Goal: Find contact information: Obtain details needed to contact an individual or organization

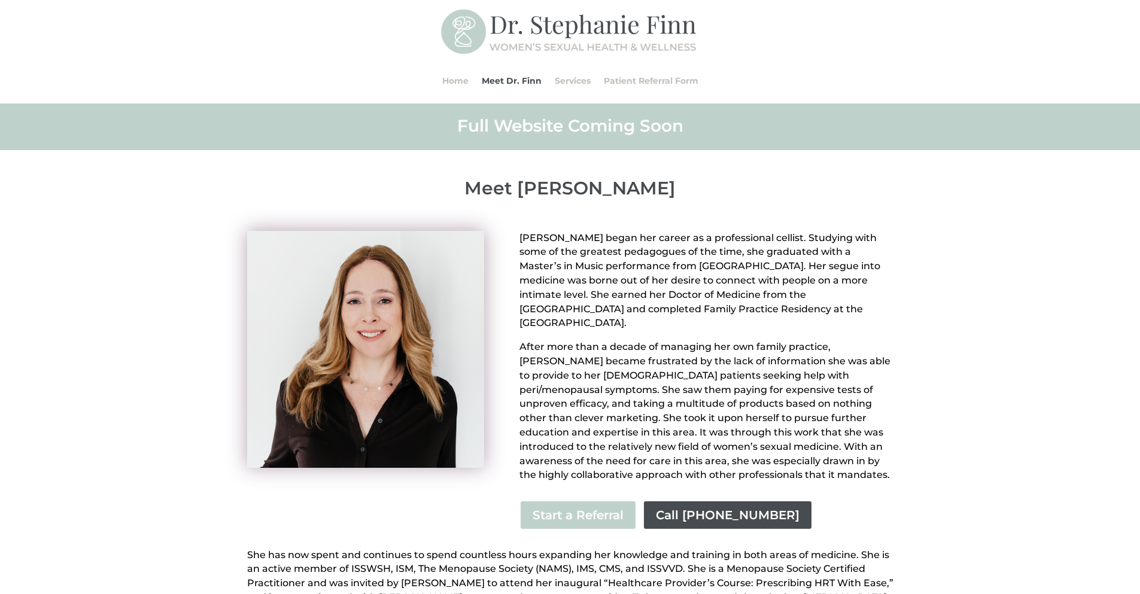
scroll to position [416, 0]
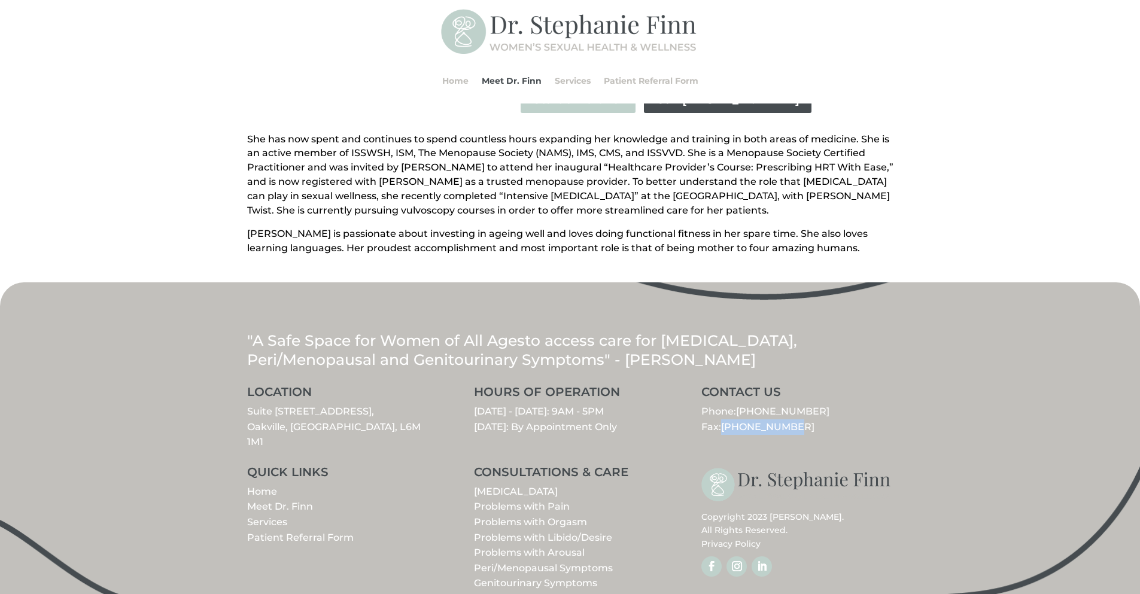
drag, startPoint x: 779, startPoint y: 412, endPoint x: 724, endPoint y: 413, distance: 55.1
click at [724, 413] on p "Phone: [PHONE_NUMBER] Fax: [PHONE_NUMBER]" at bounding box center [798, 419] width 192 height 31
copy span "[PHONE_NUMBER]"
drag, startPoint x: 904, startPoint y: 449, endPoint x: 760, endPoint y: 449, distance: 143.7
click at [760, 449] on div ""A Safe Space for Women of All Ages to access care for [MEDICAL_DATA], Peri/Men…" at bounding box center [570, 453] width 1140 height 341
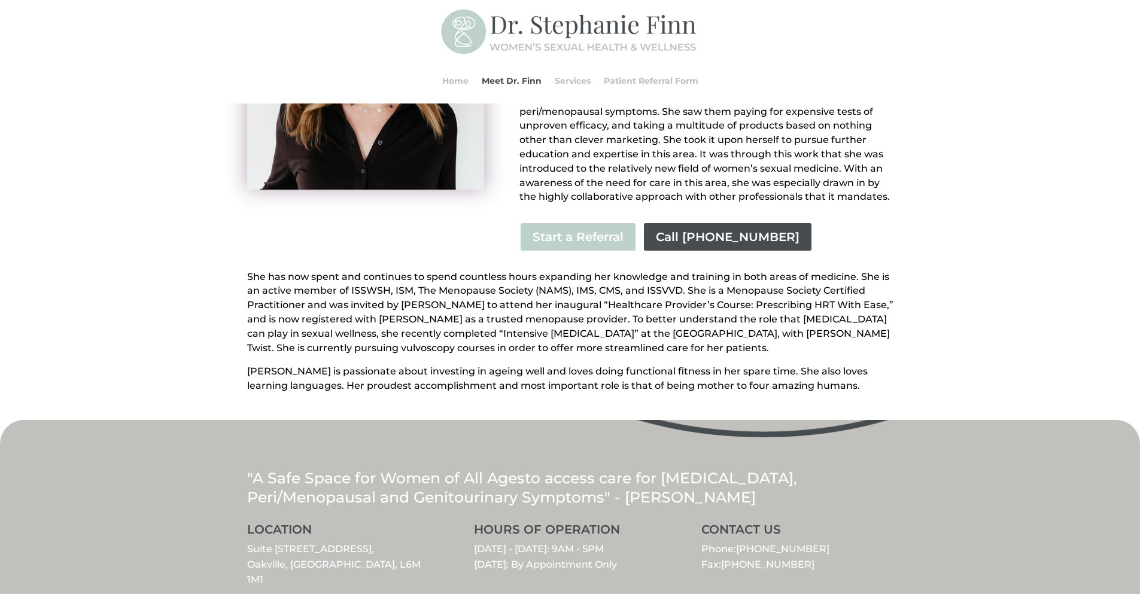
scroll to position [117, 0]
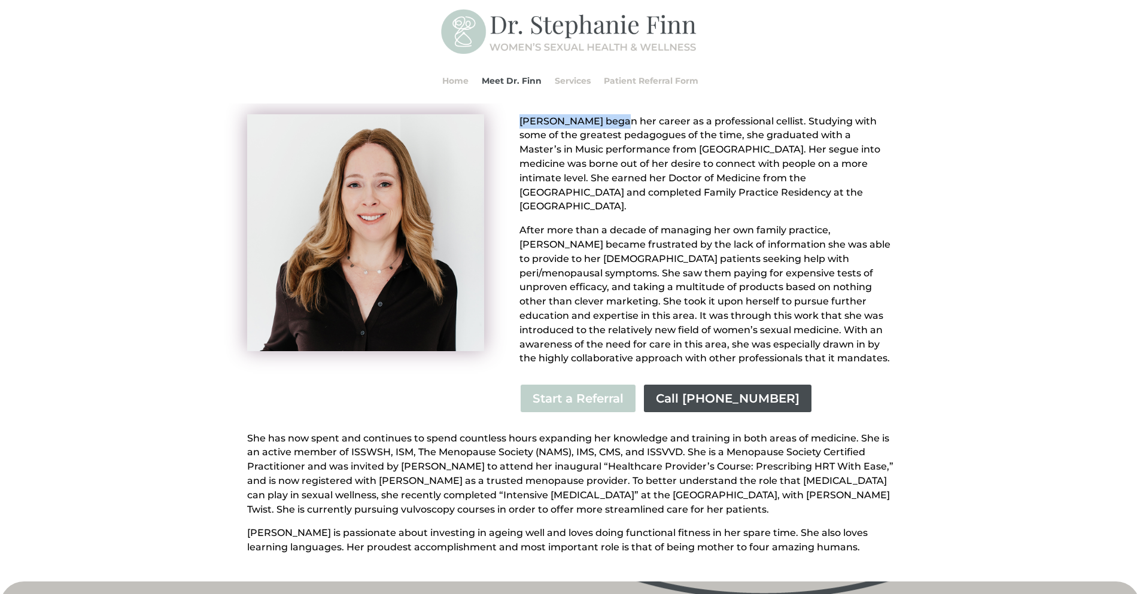
drag, startPoint x: 610, startPoint y: 122, endPoint x: 506, endPoint y: 117, distance: 104.3
click at [506, 117] on div "[PERSON_NAME] began her career as a professional cellist. Studying with some of…" at bounding box center [570, 264] width 646 height 333
copy p "[PERSON_NAME]"
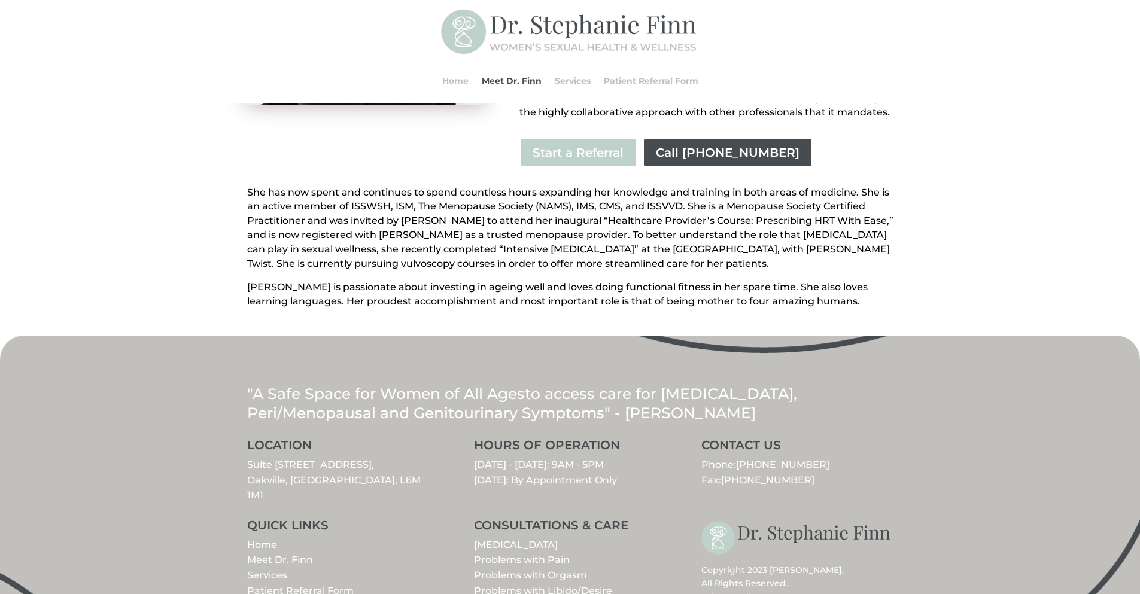
scroll to position [416, 0]
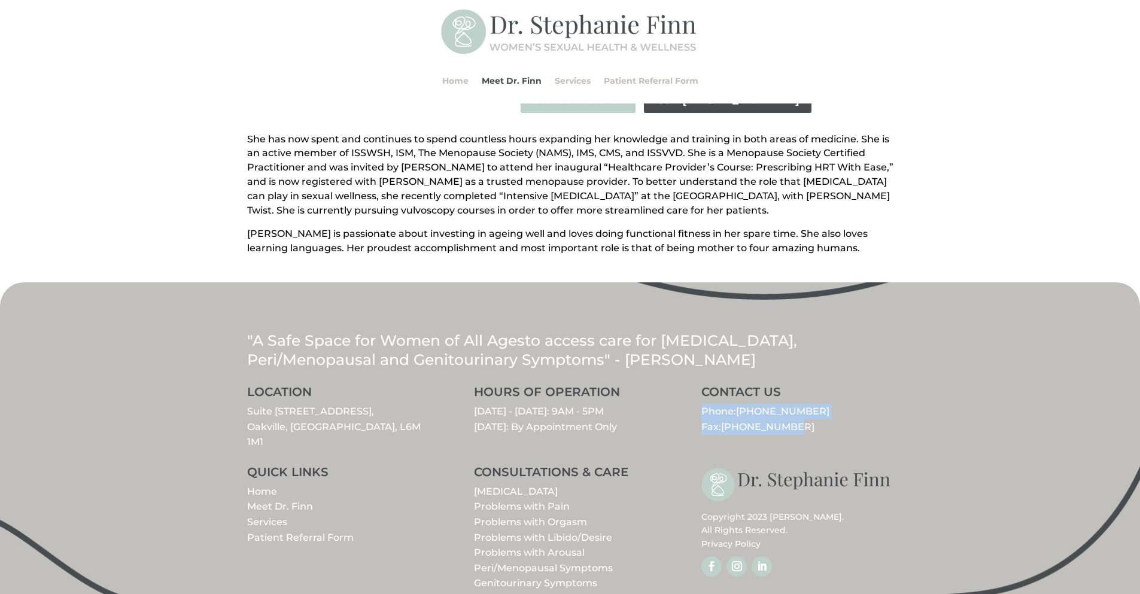
drag, startPoint x: 784, startPoint y: 414, endPoint x: 703, endPoint y: 395, distance: 83.0
click at [703, 404] on p "Phone: [PHONE_NUMBER] Fax: [PHONE_NUMBER]" at bounding box center [798, 419] width 192 height 31
copy p "Phone: [PHONE_NUMBER] Fax: [PHONE_NUMBER]"
drag, startPoint x: 309, startPoint y: 405, endPoint x: 247, endPoint y: 393, distance: 62.8
click at [247, 404] on p "Suite [STREET_ADDRESS]" at bounding box center [343, 427] width 192 height 46
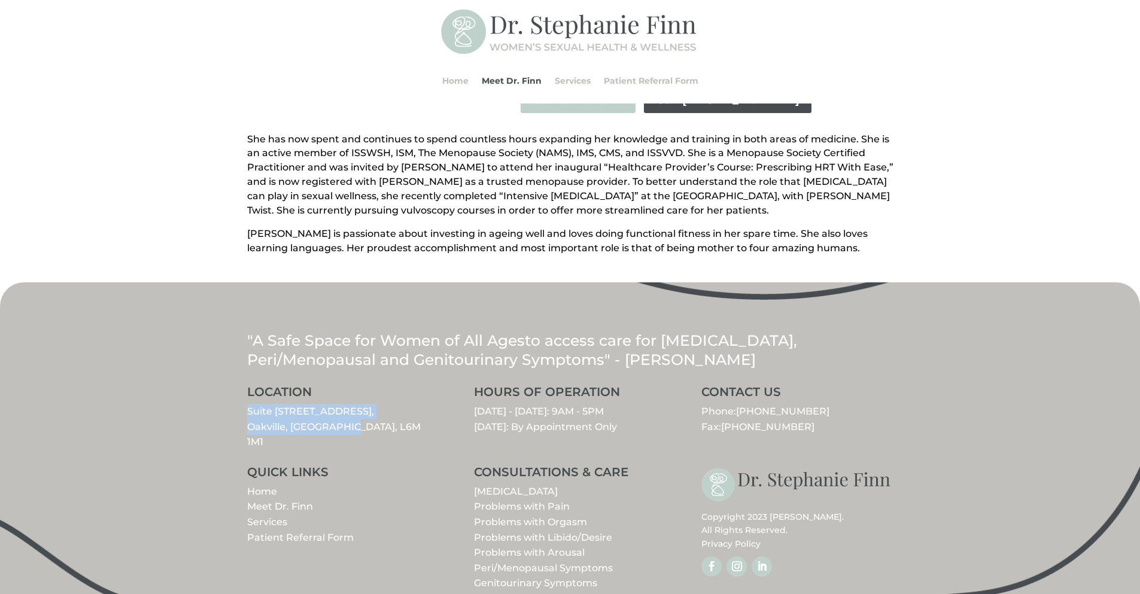
copy link "Suite [STREET_ADDRESS]"
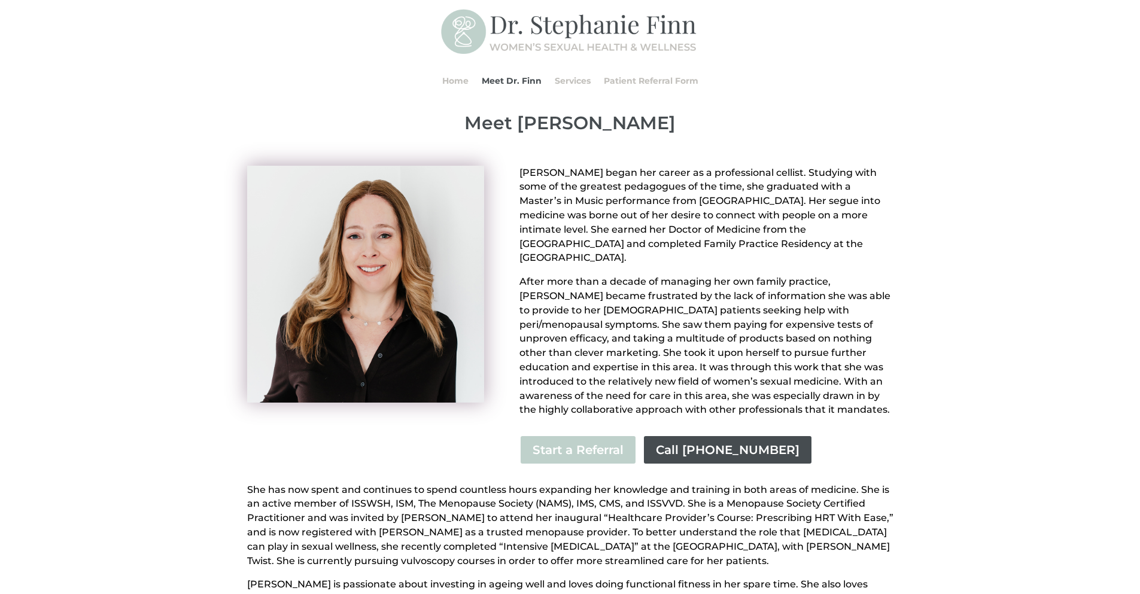
scroll to position [0, 0]
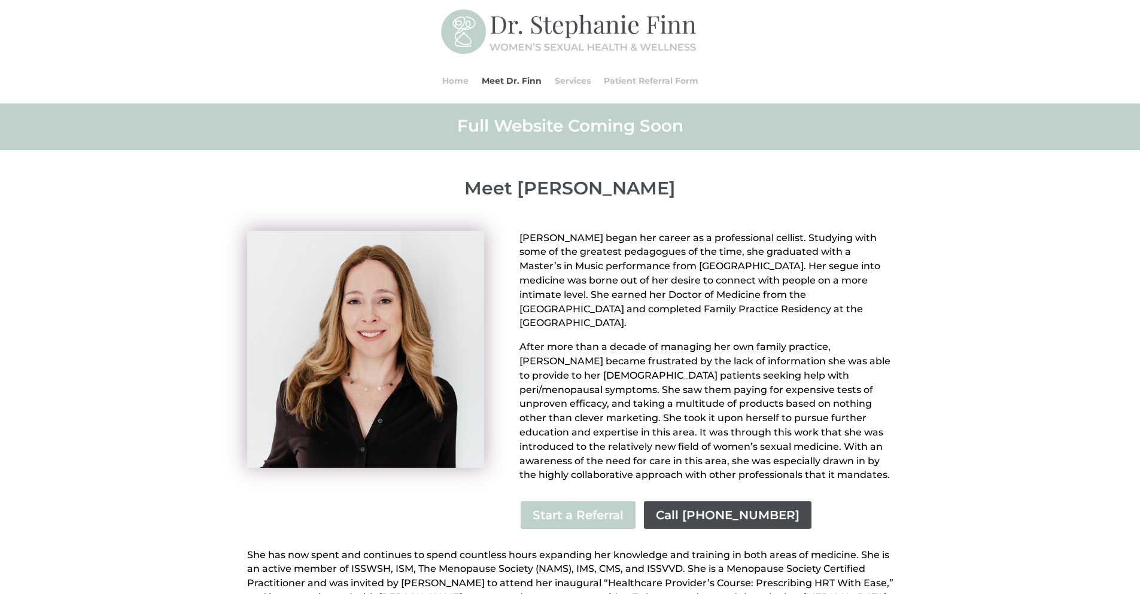
drag, startPoint x: 686, startPoint y: 182, endPoint x: 512, endPoint y: 190, distance: 174.4
click at [512, 190] on p "Meet [PERSON_NAME]" at bounding box center [570, 189] width 646 height 22
copy p "[PERSON_NAME]"
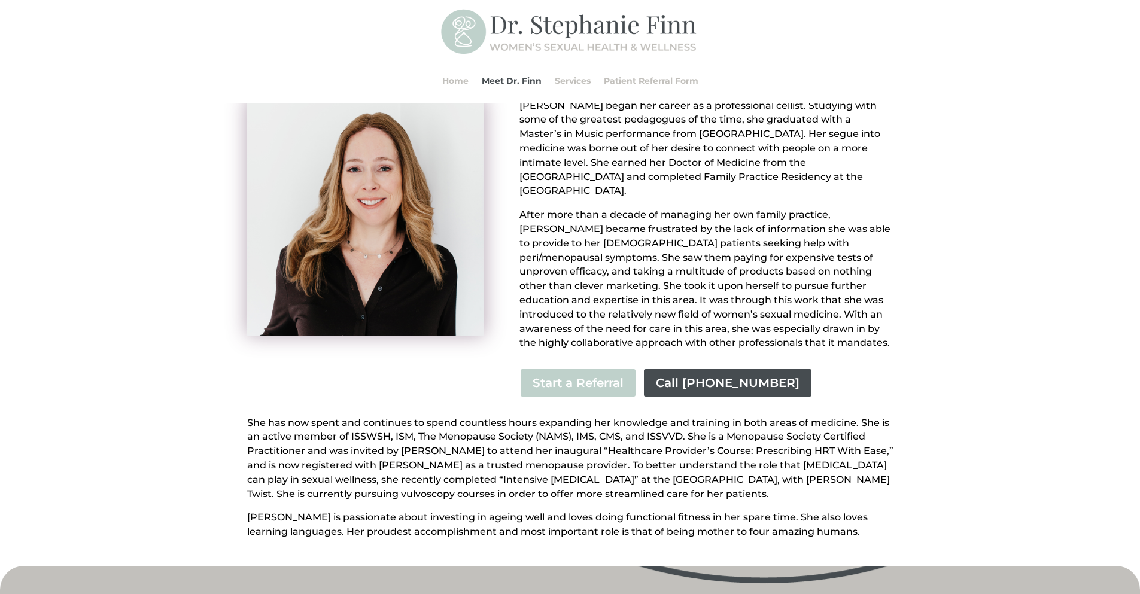
scroll to position [299, 0]
